Goal: Task Accomplishment & Management: Manage account settings

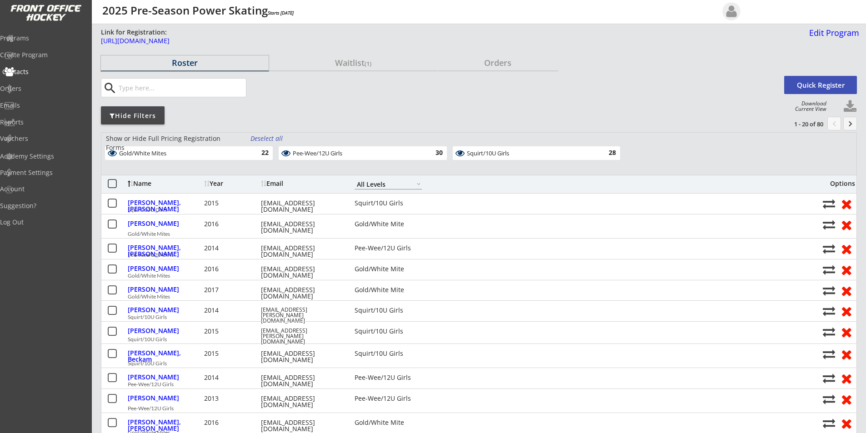
select select ""All Levels""
click at [40, 39] on div "Programs" at bounding box center [43, 38] width 82 height 6
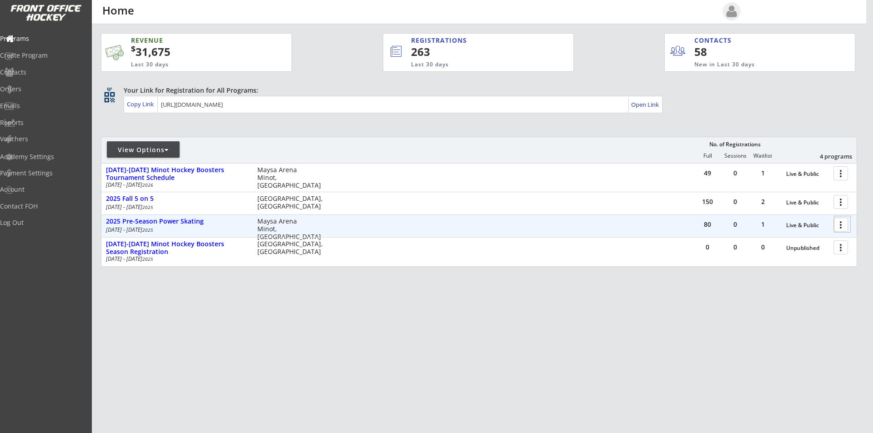
click at [838, 222] on div at bounding box center [842, 224] width 16 height 16
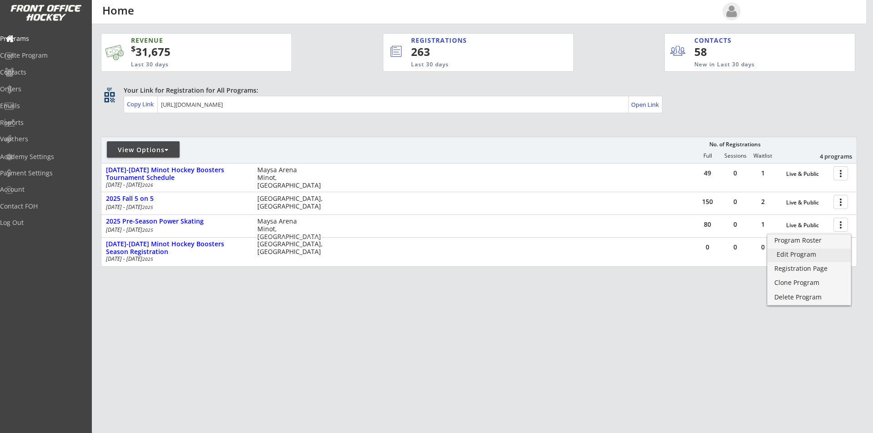
click at [792, 255] on div "Edit Program" at bounding box center [808, 254] width 65 height 6
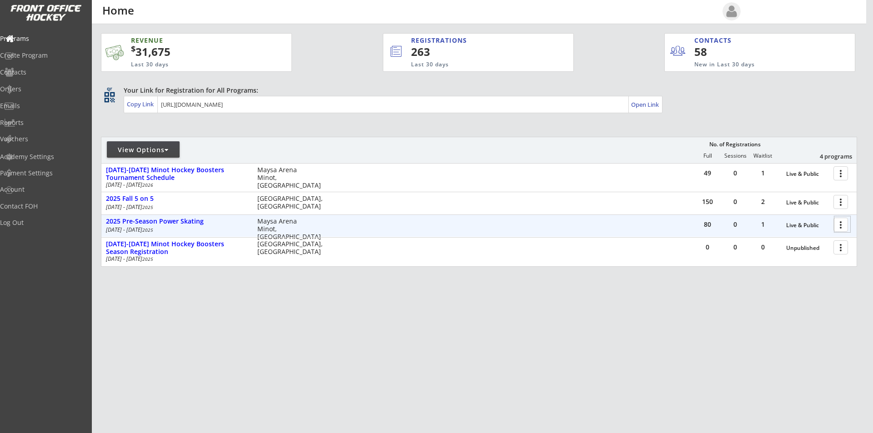
click at [839, 224] on div at bounding box center [842, 224] width 16 height 16
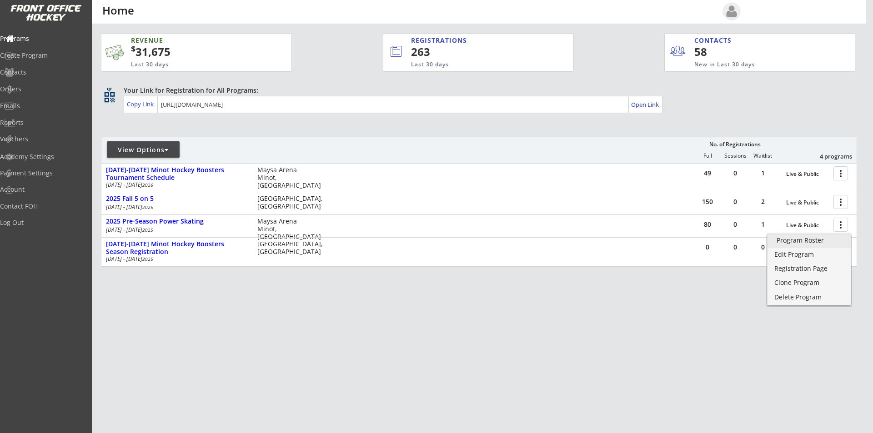
click at [801, 244] on div "Program Roster" at bounding box center [808, 240] width 65 height 6
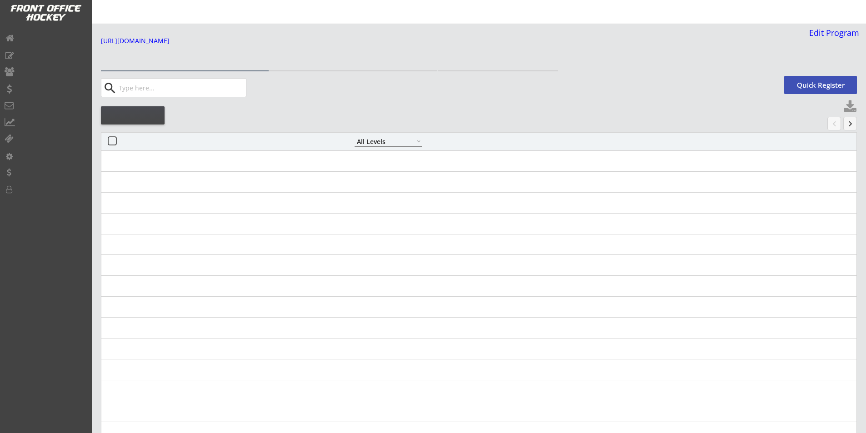
select select ""All Levels""
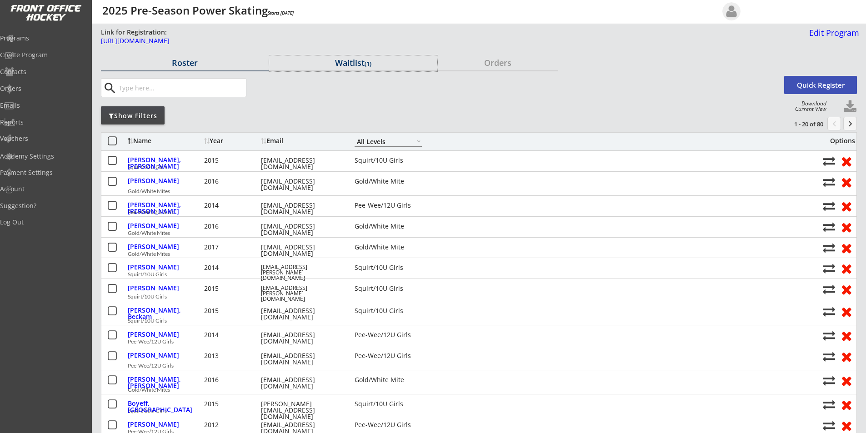
click at [354, 62] on div "Waitlist (1)" at bounding box center [353, 63] width 168 height 8
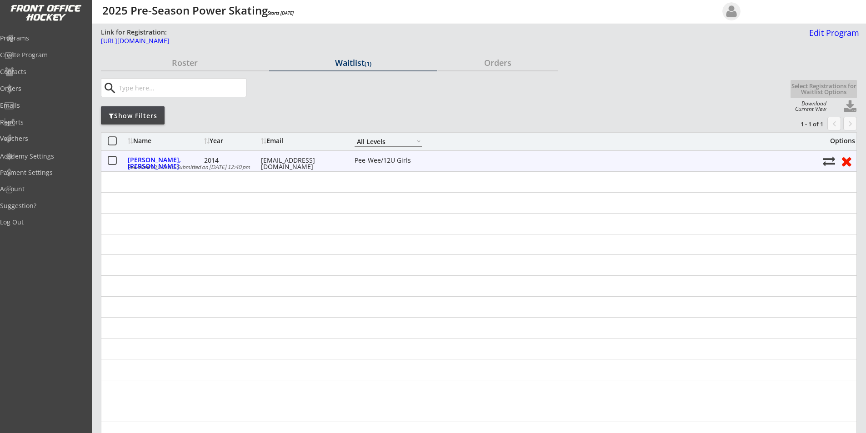
click at [827, 162] on button at bounding box center [829, 161] width 12 height 12
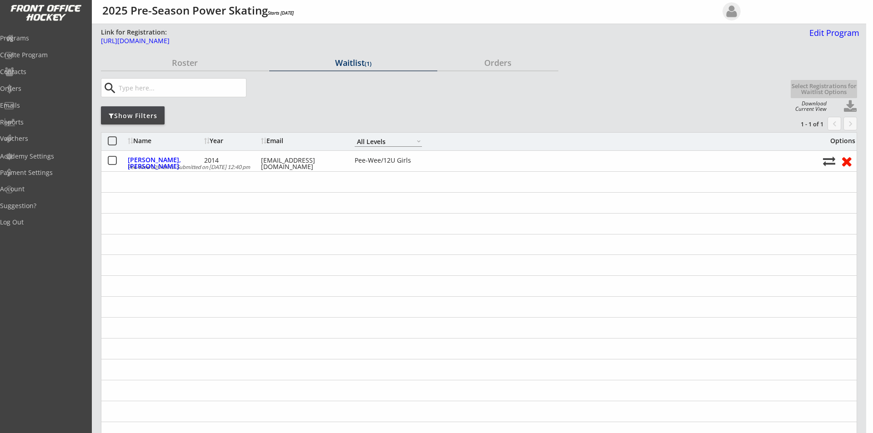
select select ""Register Player - No Payment""
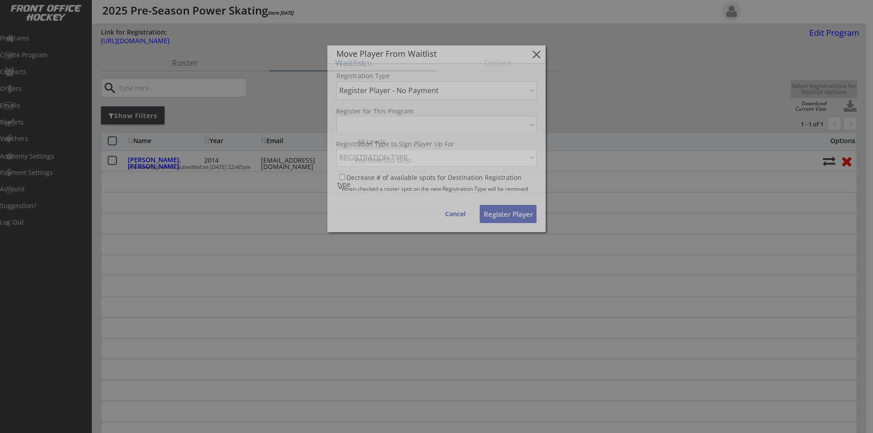
select select ""1348695171700984260__LOOKUP__1753368260286x107825060469538820""
select select ""1348695171700984260__LOOKUP__1753368260286x279359796705230850""
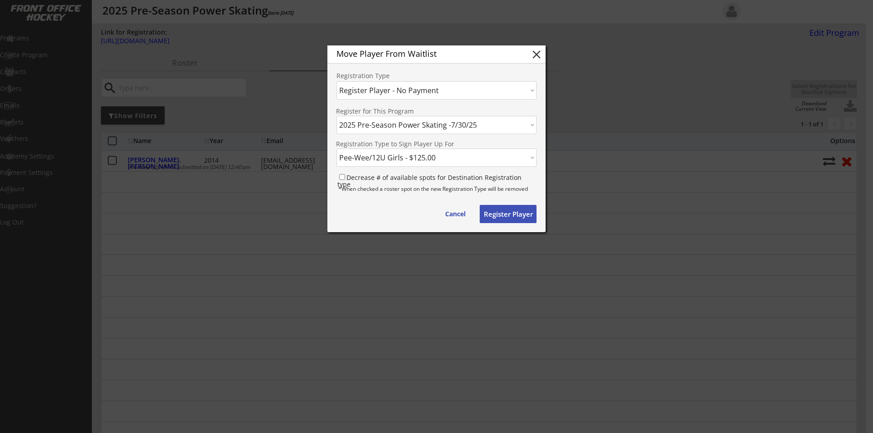
click at [513, 214] on button "Register Player" at bounding box center [507, 214] width 57 height 18
select select ""PLACEHOLDER_1427118222253""
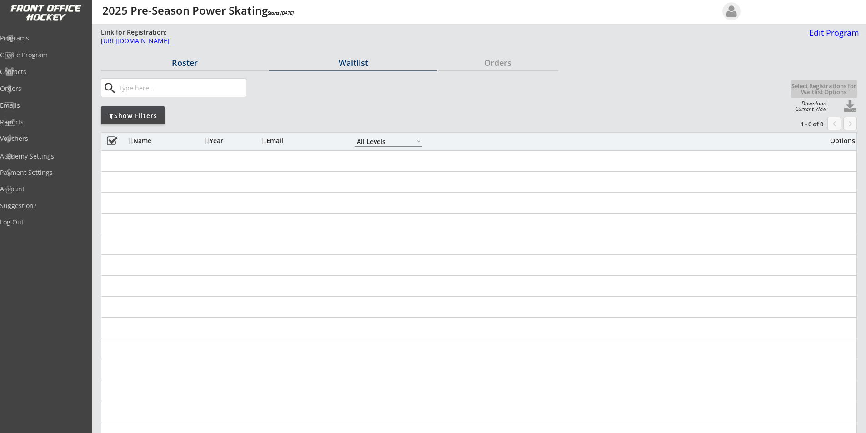
click at [196, 65] on div "Roster" at bounding box center [185, 63] width 168 height 8
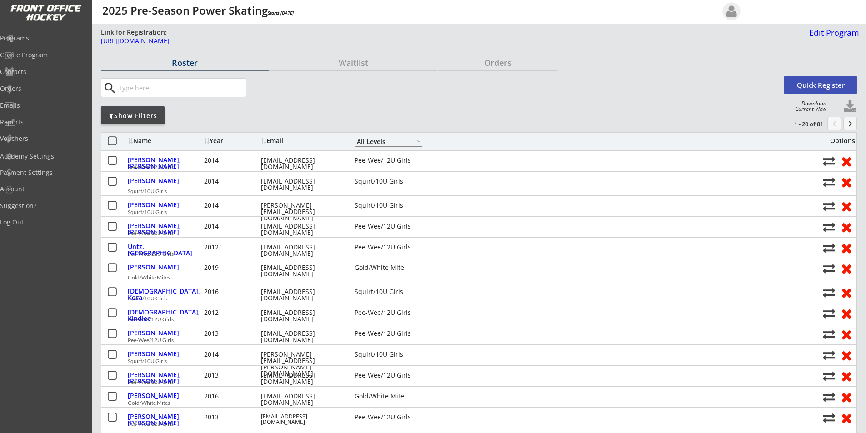
click at [396, 138] on select "Gold/White Mite Squirt/10U Girls Pee-Wee/12U Girls All Levels" at bounding box center [388, 141] width 67 height 10
select select ""Pee-Wee/12U Girls""
click at [355, 136] on select "Gold/White Mite Squirt/10U Girls Pee-Wee/12U Girls All Levels" at bounding box center [388, 141] width 67 height 10
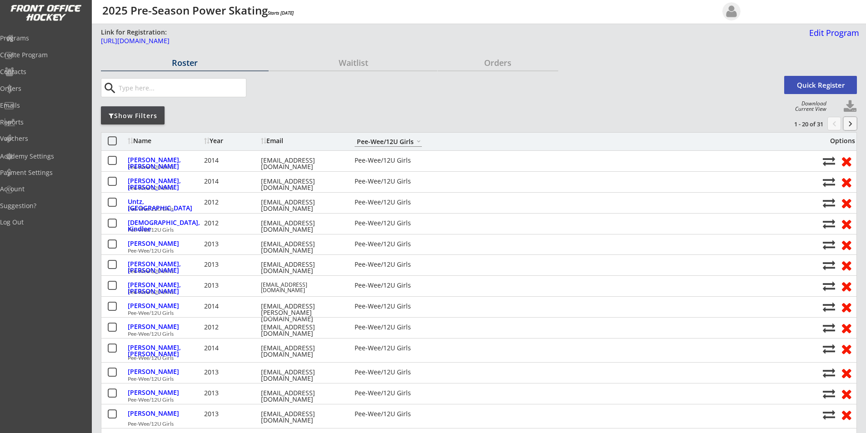
click at [852, 121] on button "keyboard_arrow_right" at bounding box center [850, 124] width 14 height 14
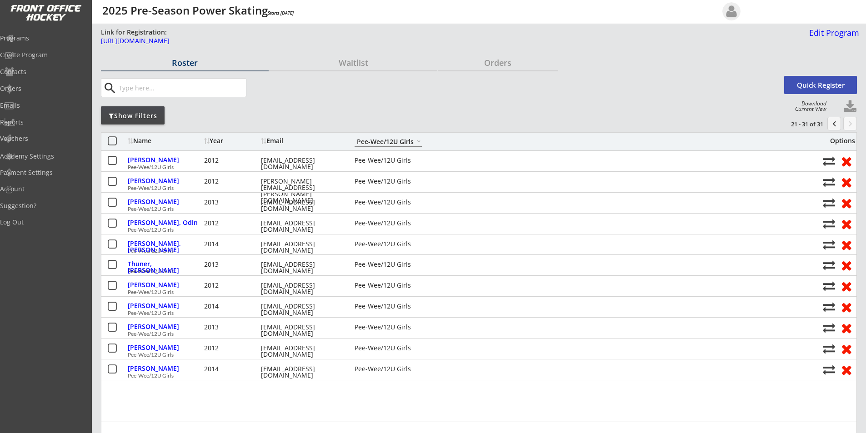
click at [832, 125] on button "chevron_left" at bounding box center [834, 124] width 14 height 14
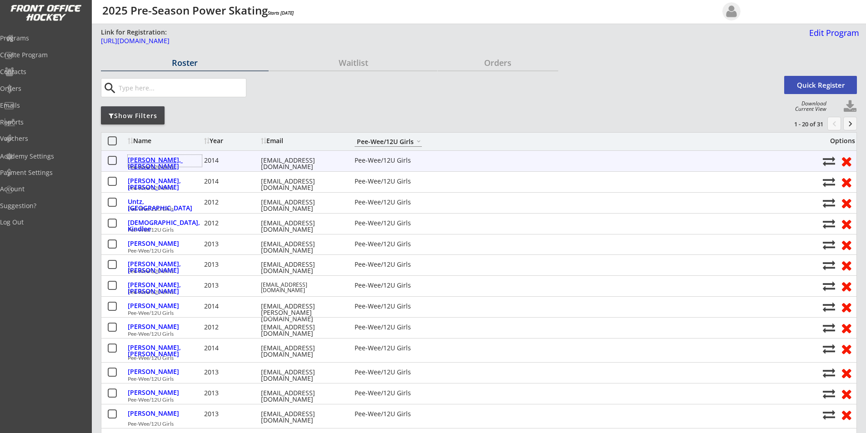
click at [147, 157] on div "[PERSON_NAME], [PERSON_NAME]" at bounding box center [165, 163] width 74 height 13
select select ""Pee-Wee/12U Girls""
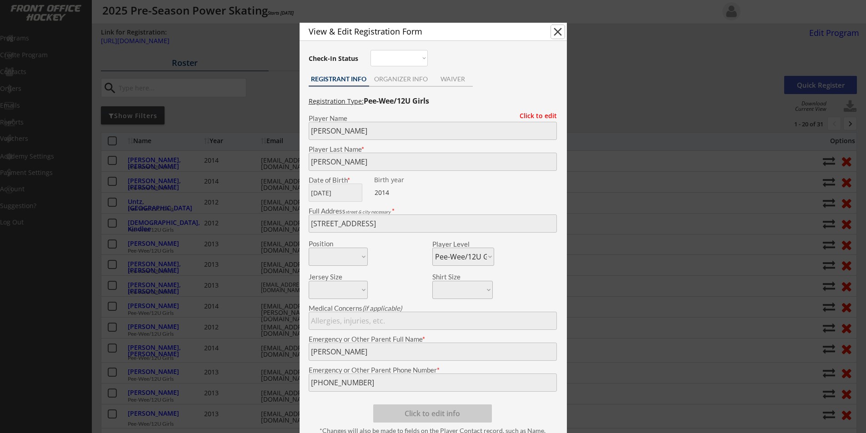
click at [559, 32] on button "close" at bounding box center [558, 32] width 14 height 14
select select ""PLACEHOLDER_1427118222253""
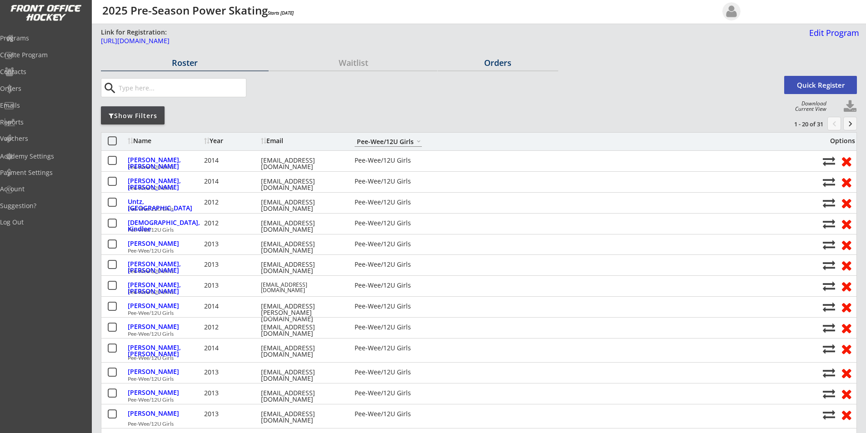
click at [494, 59] on div "Orders" at bounding box center [498, 63] width 120 height 8
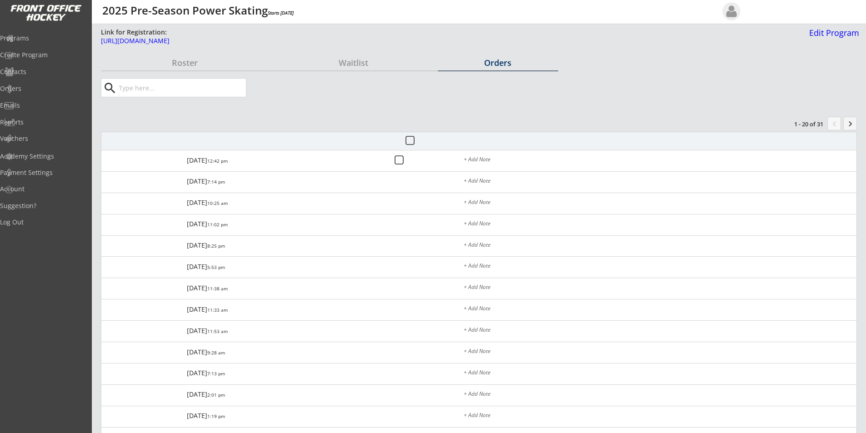
click at [500, 63] on div "Orders" at bounding box center [498, 63] width 120 height 8
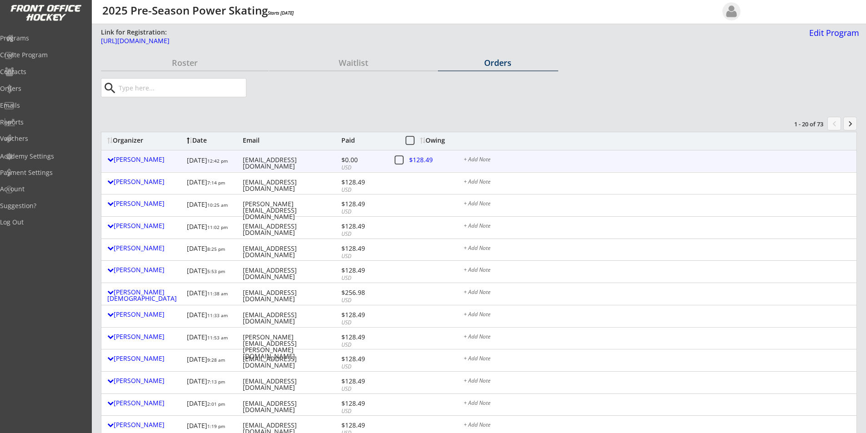
click at [396, 161] on button at bounding box center [398, 160] width 11 height 11
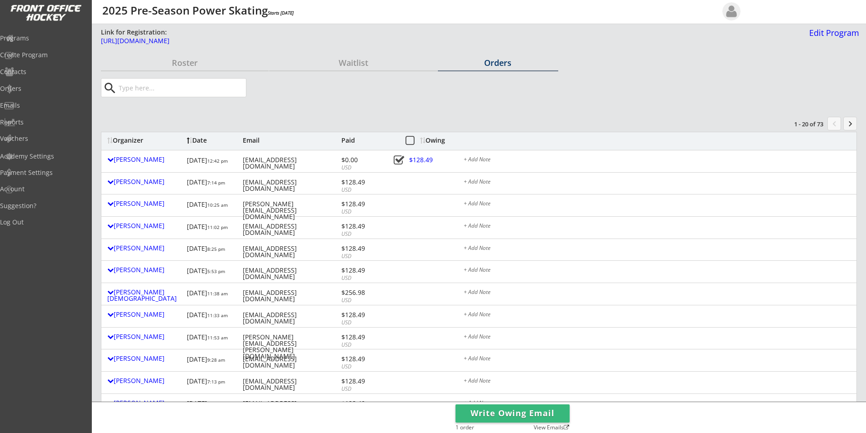
click at [501, 412] on button "Write Owing Email" at bounding box center [512, 413] width 114 height 18
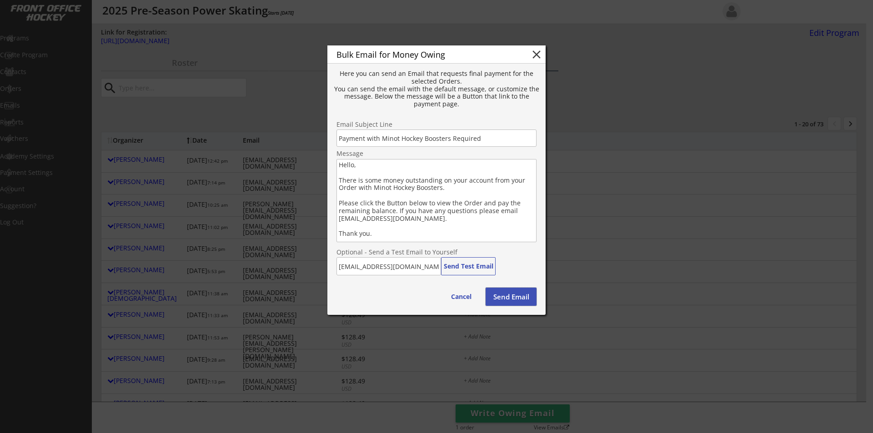
click at [511, 298] on button "Send Email" at bounding box center [510, 297] width 51 height 18
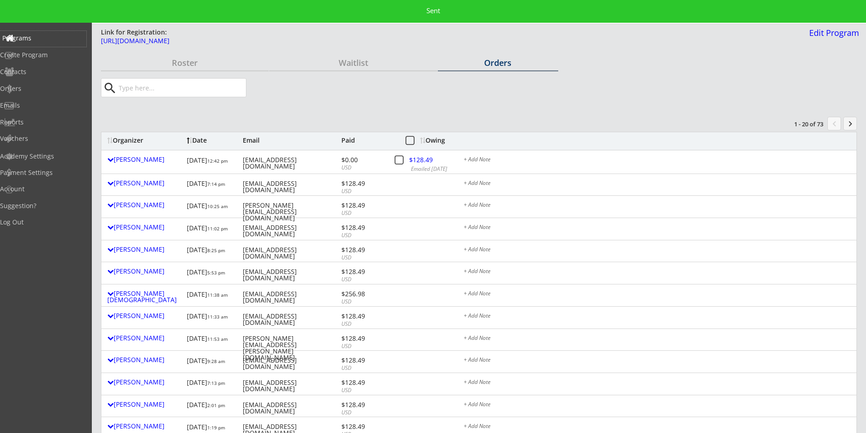
click at [38, 39] on div "Programs" at bounding box center [43, 38] width 82 height 6
